Goal: Information Seeking & Learning: Learn about a topic

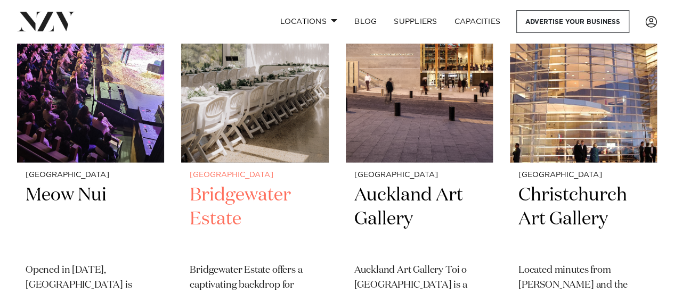
scroll to position [5192, 0]
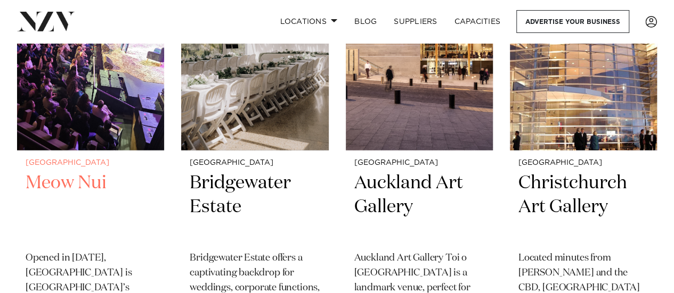
click at [80, 206] on h2 "Meow Nui" at bounding box center [91, 207] width 130 height 72
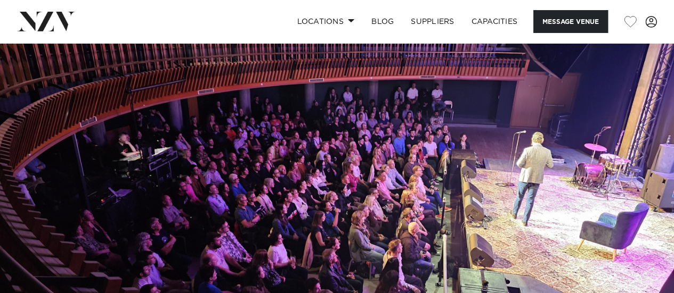
scroll to position [38, 0]
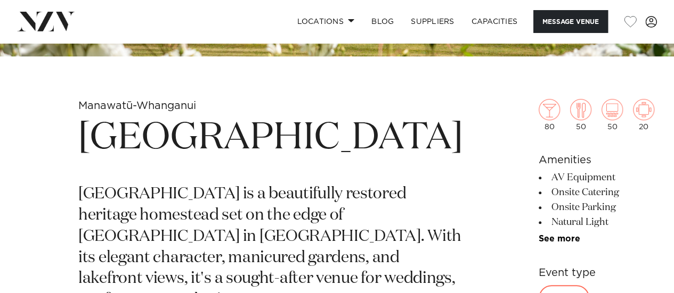
scroll to position [303, 0]
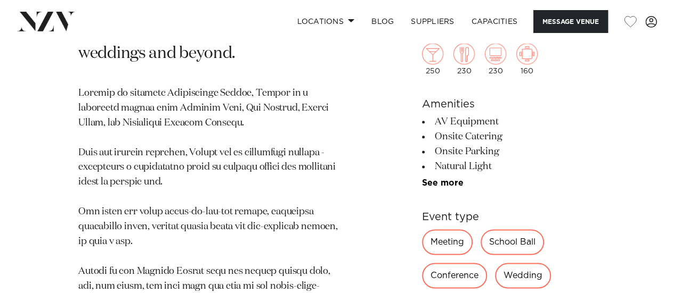
scroll to position [625, 0]
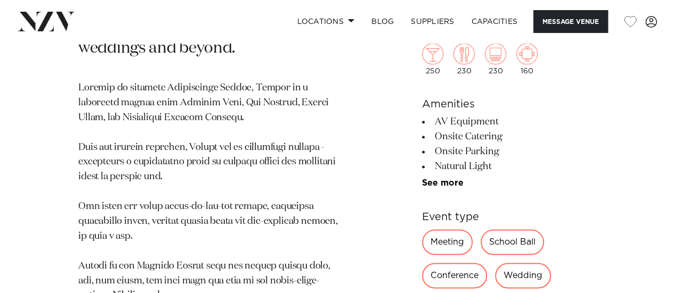
click at [458, 273] on div "Conference" at bounding box center [454, 276] width 65 height 26
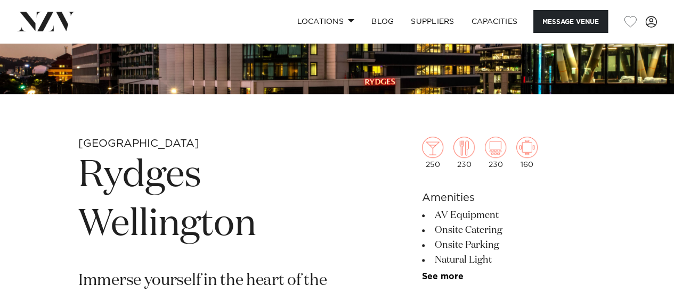
scroll to position [264, 0]
